Goal: Task Accomplishment & Management: Complete application form

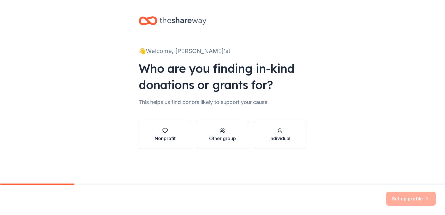
click at [179, 137] on button "Nonprofit" at bounding box center [165, 135] width 53 height 28
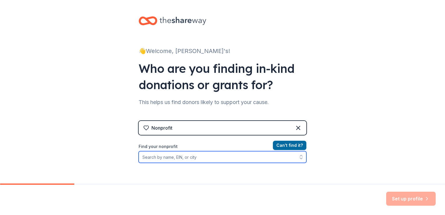
click at [207, 154] on input "Find your nonprofit" at bounding box center [223, 157] width 168 height 12
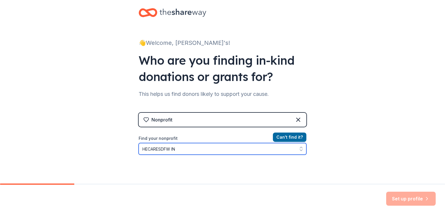
type input "HECARESDFW INC"
drag, startPoint x: 220, startPoint y: 147, endPoint x: 112, endPoint y: 159, distance: 109.0
click at [112, 159] on div "👋 Welcome, [PERSON_NAME]'s! Who are you finding in-kind donations or grants for…" at bounding box center [222, 116] width 445 height 249
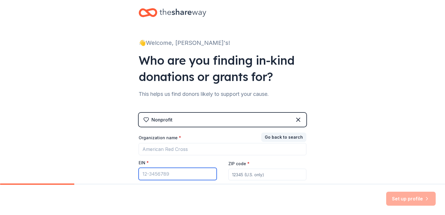
click at [152, 174] on input "EIN *" at bounding box center [178, 174] width 78 height 12
type input "[US_EMPLOYER_IDENTIFICATION_NUMBER]"
click at [243, 177] on input "ZIP code *" at bounding box center [267, 175] width 78 height 12
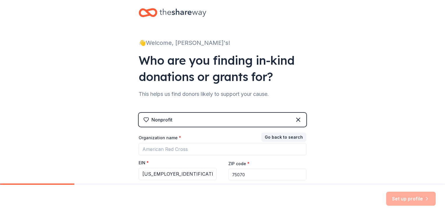
scroll to position [56, 0]
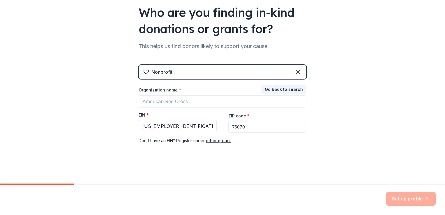
type input "75070"
click at [371, 170] on div "👋 Welcome, [PERSON_NAME]'s! Who are you finding in-kind donations or grants for…" at bounding box center [222, 64] width 445 height 240
click at [220, 141] on button "other group." at bounding box center [218, 140] width 25 height 7
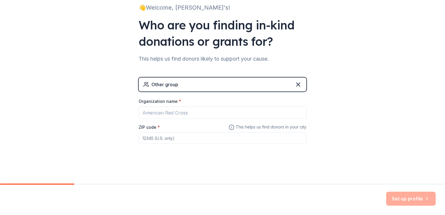
scroll to position [43, 0]
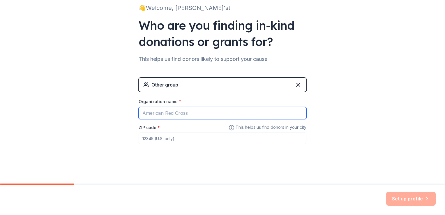
click at [163, 116] on input "Organization name *" at bounding box center [223, 113] width 168 height 12
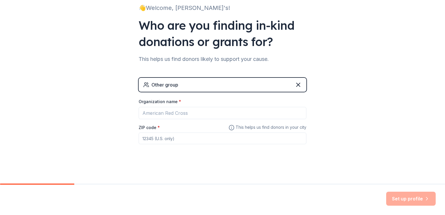
click at [84, 119] on div "👋 Welcome, [PERSON_NAME]'s! Who are you finding in-kind donations or grants for…" at bounding box center [222, 70] width 445 height 227
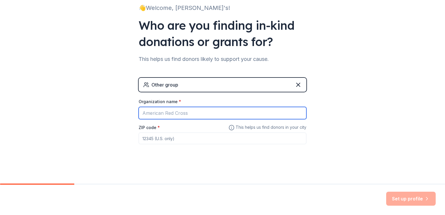
click at [148, 115] on input "Organization name *" at bounding box center [223, 113] width 168 height 12
type input "HECARESDFW INC"
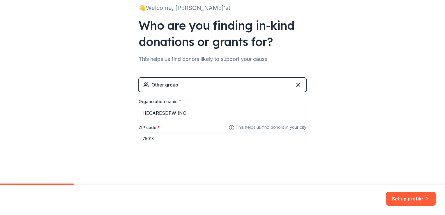
click at [172, 140] on input "75013" at bounding box center [223, 139] width 168 height 12
type input "75070"
click at [415, 197] on button "Set up profile" at bounding box center [411, 199] width 50 height 14
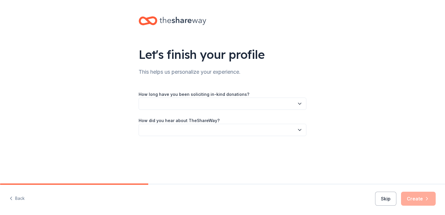
click at [297, 106] on icon "button" at bounding box center [300, 104] width 6 height 6
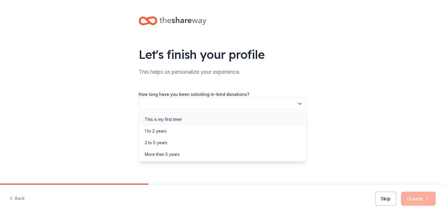
click at [241, 124] on div "This is my first time!" at bounding box center [222, 120] width 165 height 12
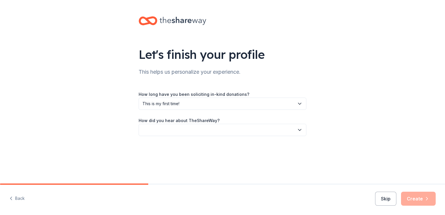
click at [239, 130] on button "button" at bounding box center [223, 130] width 168 height 12
click at [181, 159] on div "Online search" at bounding box center [222, 158] width 165 height 12
click at [420, 197] on button "Create" at bounding box center [418, 199] width 35 height 14
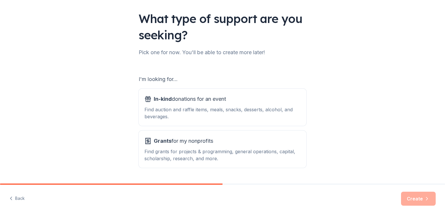
scroll to position [42, 0]
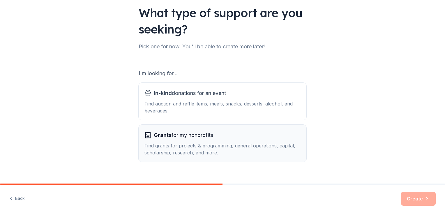
click at [199, 141] on div "Grants for my nonprofits Find grants for projects & programming, general operat…" at bounding box center [223, 144] width 156 height 26
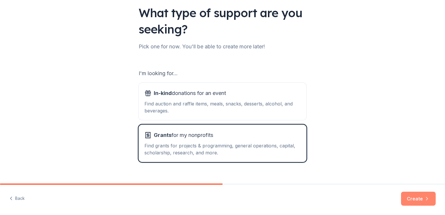
click at [415, 196] on button "Create" at bounding box center [418, 199] width 35 height 14
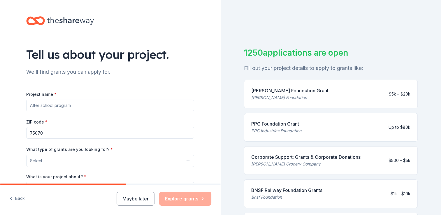
click at [61, 107] on input "Project name *" at bounding box center [110, 106] width 168 height 12
type input "[DATE] Outreach"
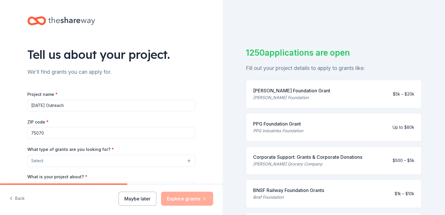
click at [44, 163] on button "Select" at bounding box center [111, 161] width 168 height 12
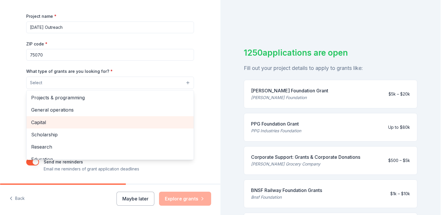
click at [90, 121] on span "Capital" at bounding box center [110, 123] width 158 height 8
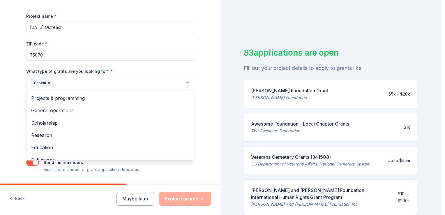
click at [13, 110] on div "Tell us about your project. We'll find grants you can apply for. Project name *…" at bounding box center [110, 61] width 221 height 279
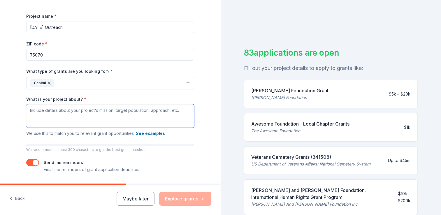
click at [86, 110] on textarea "What is your project about? *" at bounding box center [110, 115] width 168 height 23
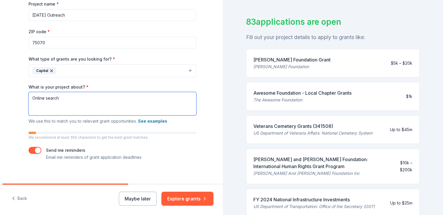
scroll to position [96, 0]
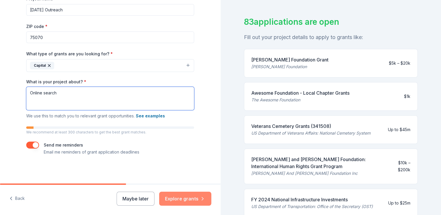
type textarea "Online search"
click at [175, 196] on button "Explore grants" at bounding box center [185, 199] width 52 height 14
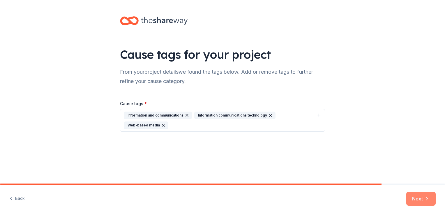
click at [420, 195] on button "Next" at bounding box center [421, 199] width 29 height 14
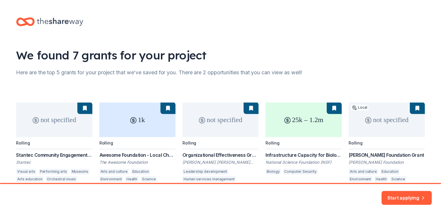
scroll to position [34, 0]
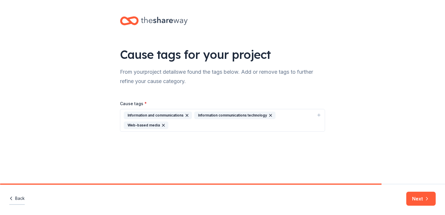
click at [19, 198] on button "Back" at bounding box center [16, 199] width 15 height 12
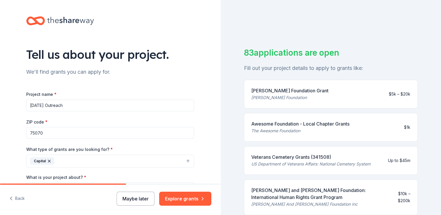
click at [135, 198] on button "Maybe later" at bounding box center [136, 199] width 38 height 14
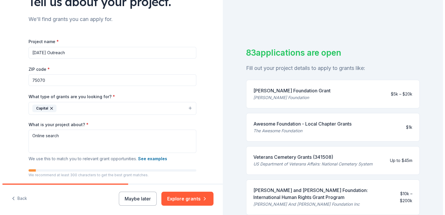
scroll to position [63, 0]
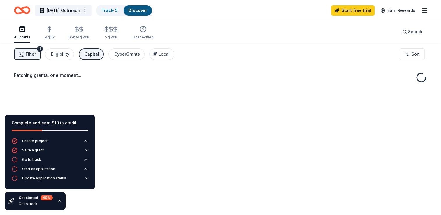
drag, startPoint x: 219, startPoint y: 115, endPoint x: 213, endPoint y: 166, distance: 51.3
